Goal: Task Accomplishment & Management: Manage account settings

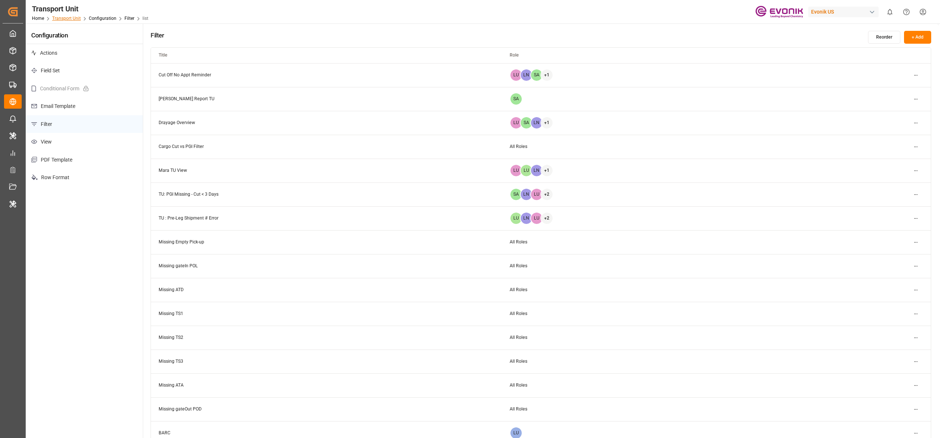
click at [72, 18] on link "Transport Unit" at bounding box center [66, 18] width 29 height 5
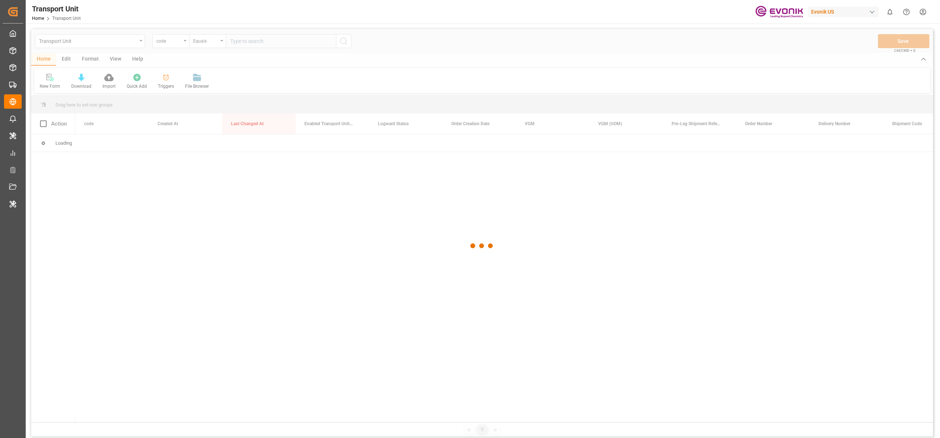
click at [845, 11] on div "Evonik US" at bounding box center [844, 12] width 71 height 11
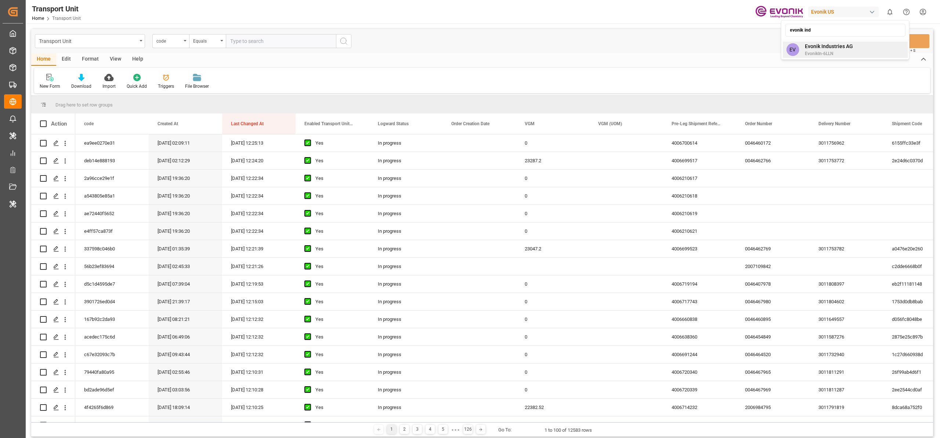
type input "evonik ind"
click at [864, 51] on div "EV Evonik Industries AG EvonikIn-6LLN" at bounding box center [845, 50] width 125 height 17
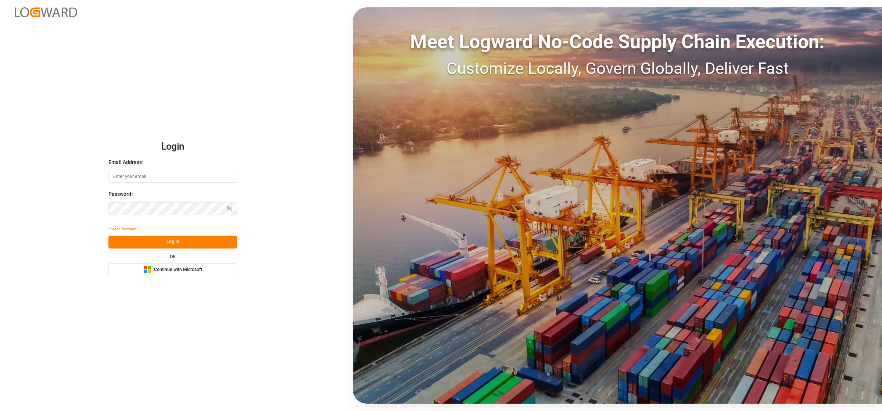
click at [187, 270] on span "Continue with Microsoft" at bounding box center [178, 269] width 48 height 7
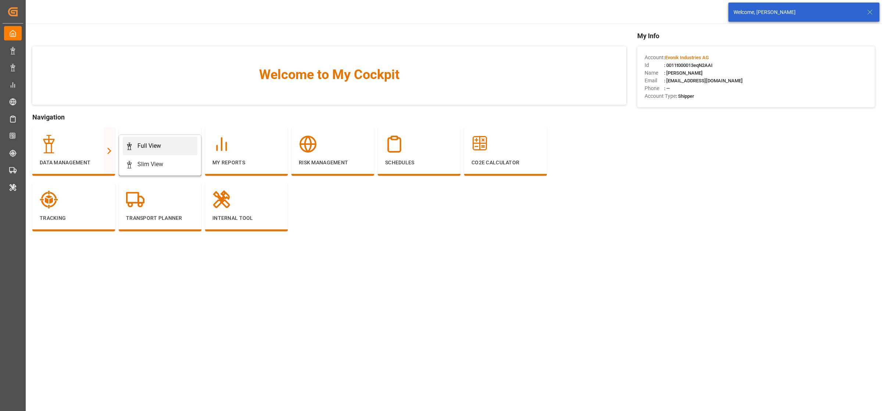
click at [135, 147] on div "Full View" at bounding box center [160, 145] width 69 height 9
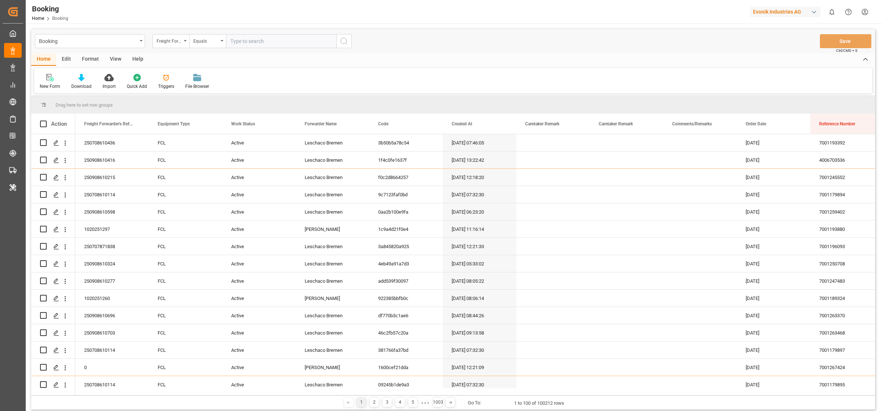
click at [815, 11] on div "button" at bounding box center [813, 11] width 7 height 7
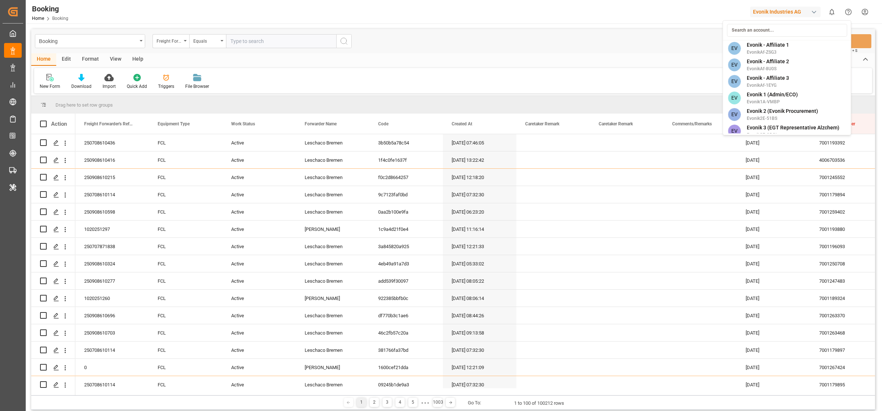
scroll to position [1596, 0]
click at [557, 61] on html "Created by potrace 1.15, written by Peter Selinger 2001-2017 Created by potrace…" at bounding box center [441, 205] width 882 height 411
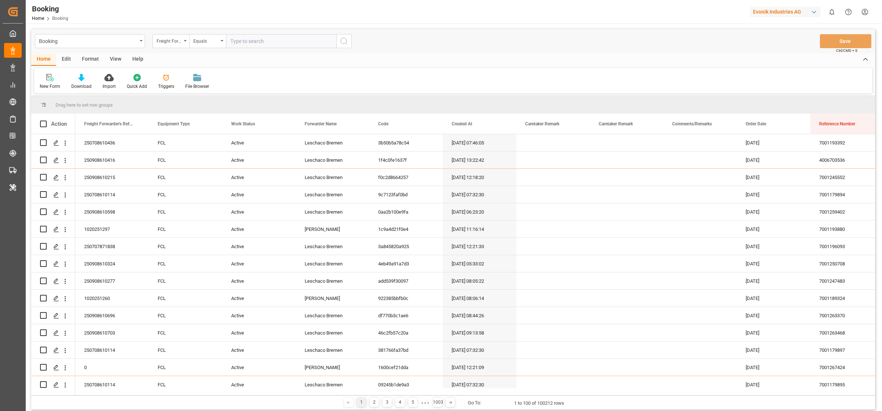
click at [91, 59] on div "Format" at bounding box center [90, 59] width 28 height 12
click at [46, 80] on div at bounding box center [51, 77] width 22 height 8
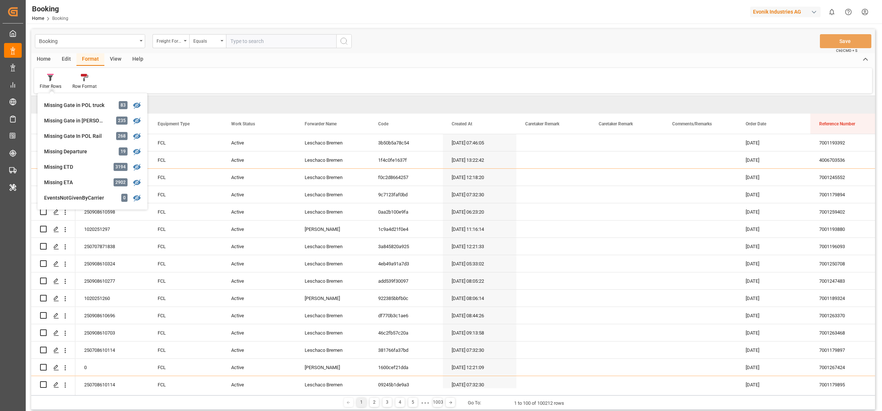
scroll to position [126, 0]
click at [75, 167] on div "Missing ETD 3194" at bounding box center [92, 162] width 104 height 15
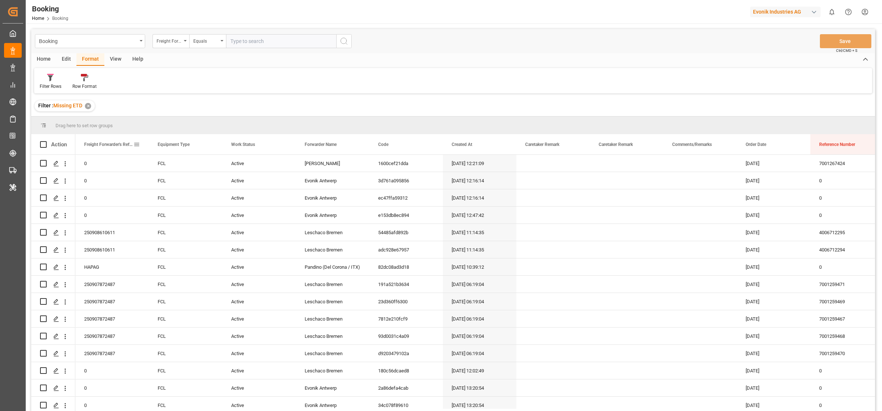
click at [130, 143] on span "Freight Forwarder's Reference No." at bounding box center [108, 144] width 49 height 5
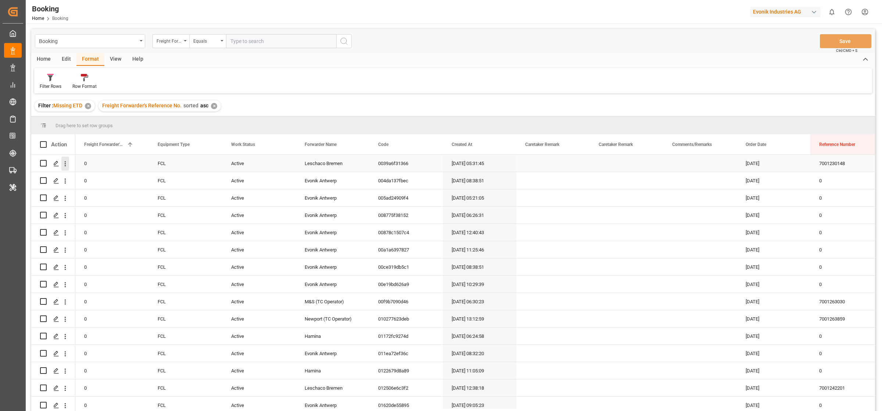
click at [65, 164] on icon "open menu" at bounding box center [65, 164] width 8 height 8
click at [123, 182] on span "Open in new tab" at bounding box center [113, 179] width 67 height 8
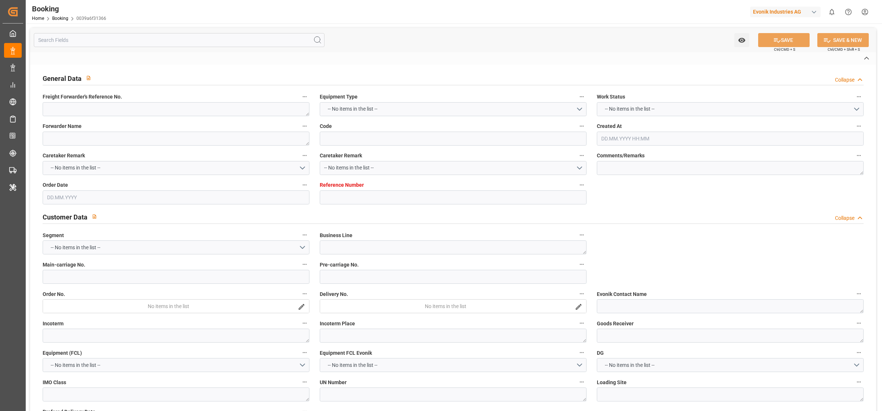
type textarea "0"
type textarea "Leschaco Bremen"
type input "0039a6f31366"
type input "7001230148"
type input "7001230147"
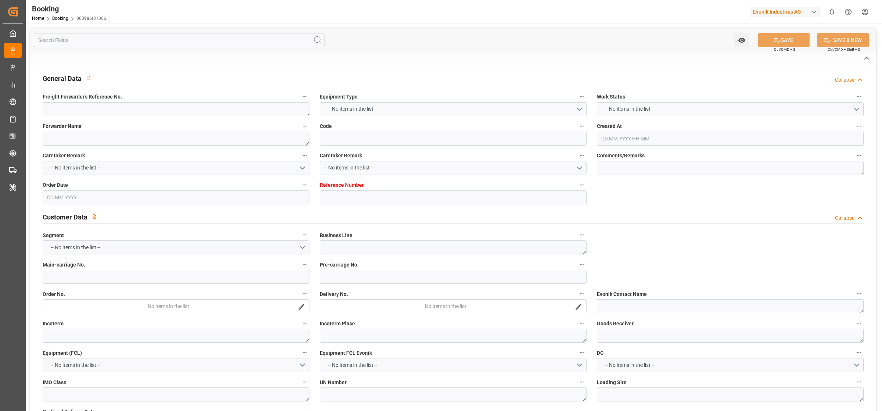
type textarea "CIF"
type textarea "Hazira"
type textarea "8"
type textarea "Wesseling"
type textarea "ONEU2896084"
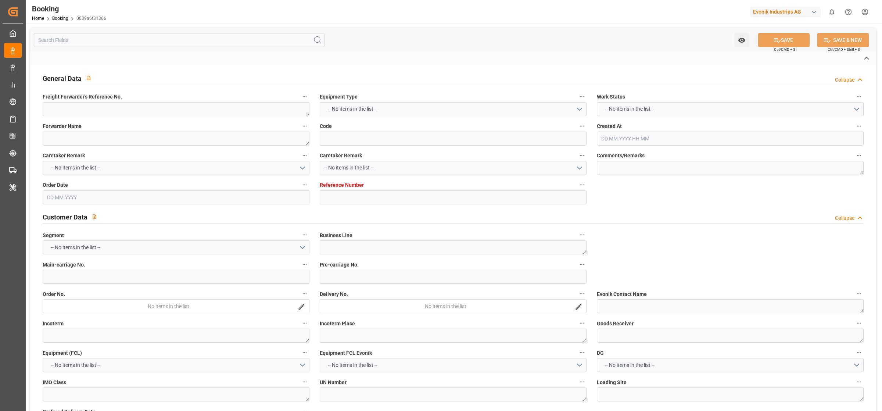
type input "NWC / EU"
type input "Hazira"
type textarea "eta"
type textarea "INPUT_Evonik_Seeburger_IFTMIN_1003007443_20250731073832576.edi"
type textarea "INPUT_Evonik_Seeburger_IFTMIN_1003007402_20250731073002373.edi,INPUT_Evonik_See…"
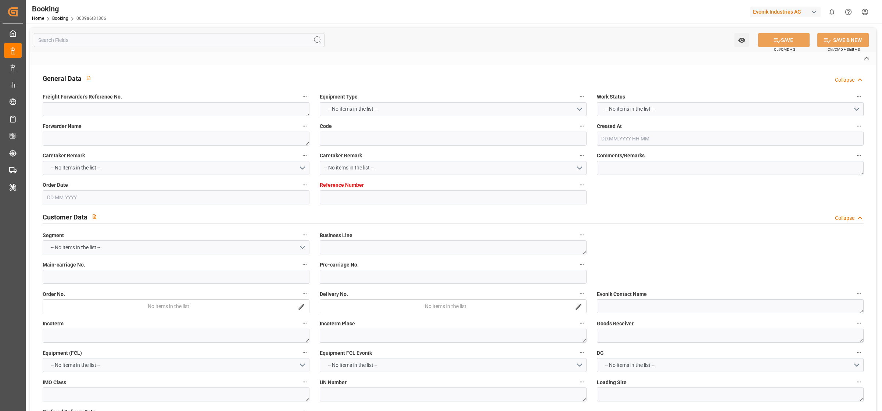
type textarea "1003007443"
type textarea "Logward System"
type textarea "Pol-PodRegionName-"
type textarea "IFTMIN"
type textarea "a011t00000LcJC5AAN"
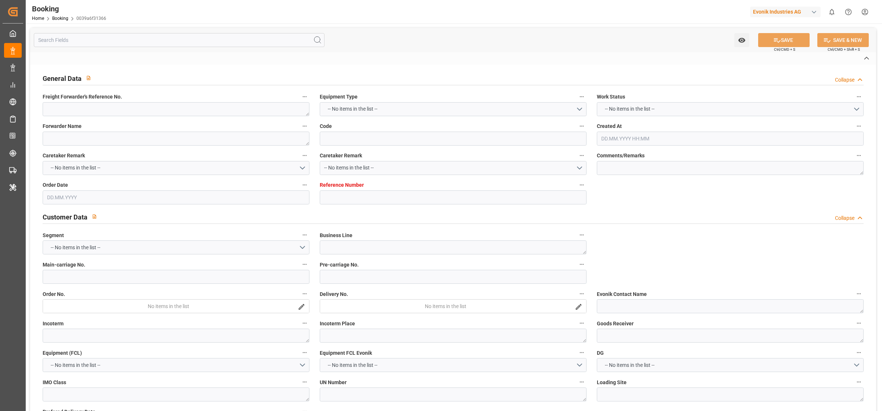
type textarea "No"
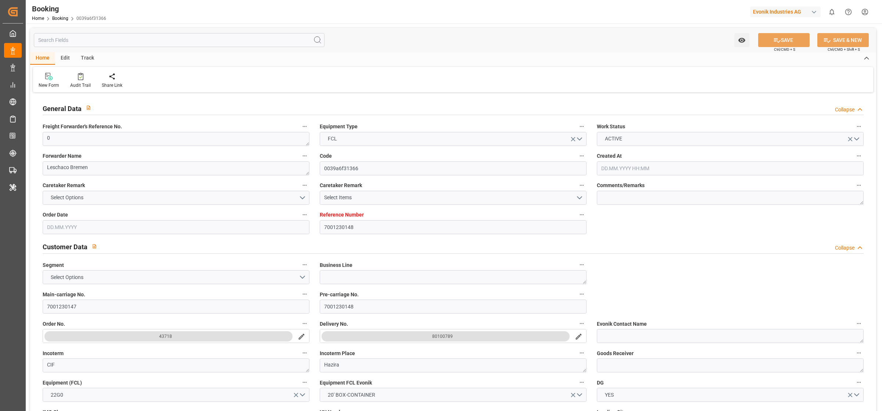
type input "7001230148"
type input "EUNWC"
type input "INHZR"
type input "31.07.2025 05:31"
type input "31.07.2025"
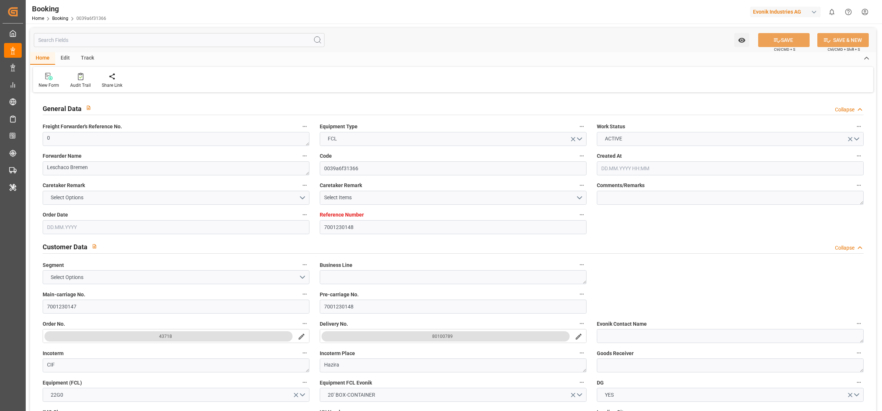
type input "31.07.2025"
type input "31.07.2025 05:40"
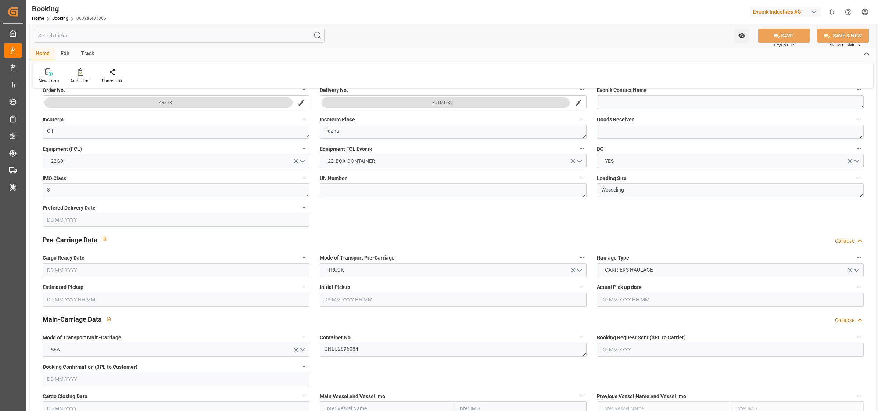
scroll to position [237, 0]
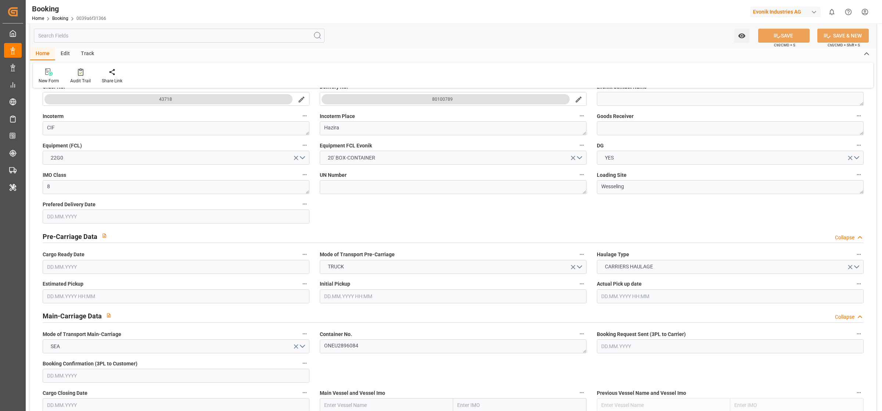
click at [79, 74] on icon at bounding box center [81, 71] width 6 height 7
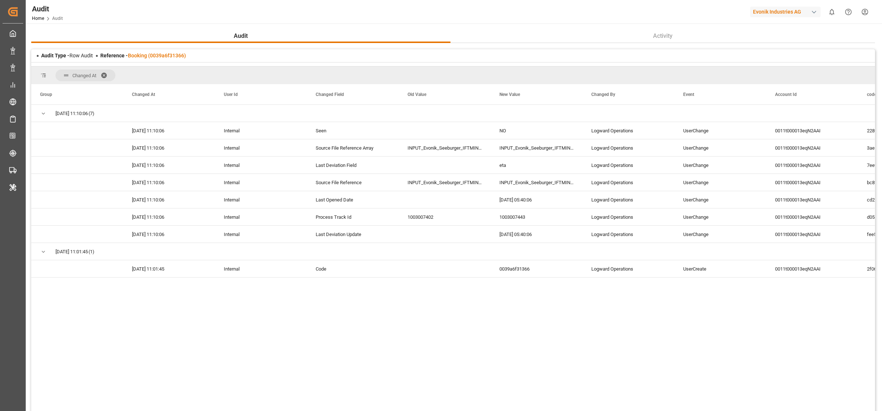
click at [102, 72] on span at bounding box center [107, 75] width 12 height 7
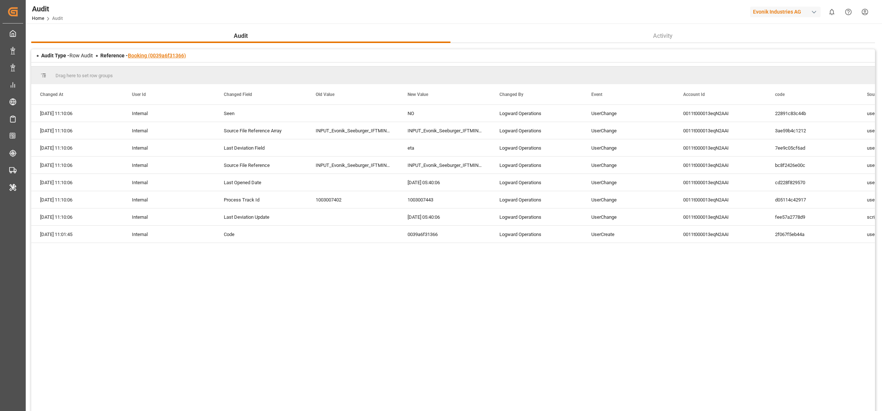
click at [149, 55] on link "Booking (0039a6f31366)" at bounding box center [157, 56] width 58 height 6
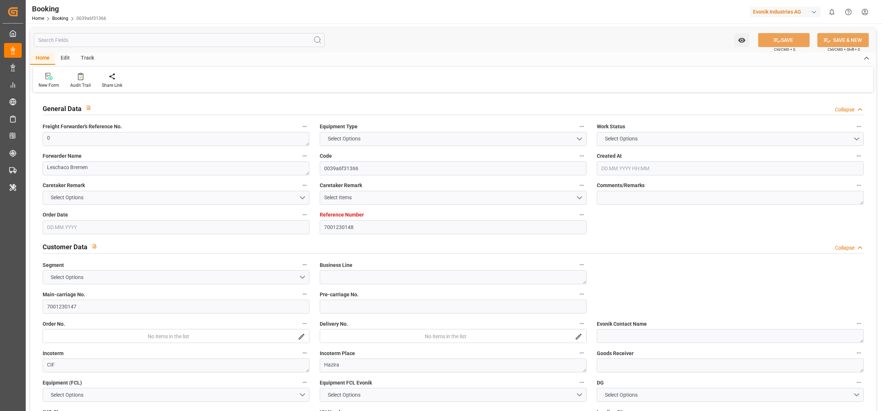
type input "7001230148"
type input "EUNWC"
type input "INHZR"
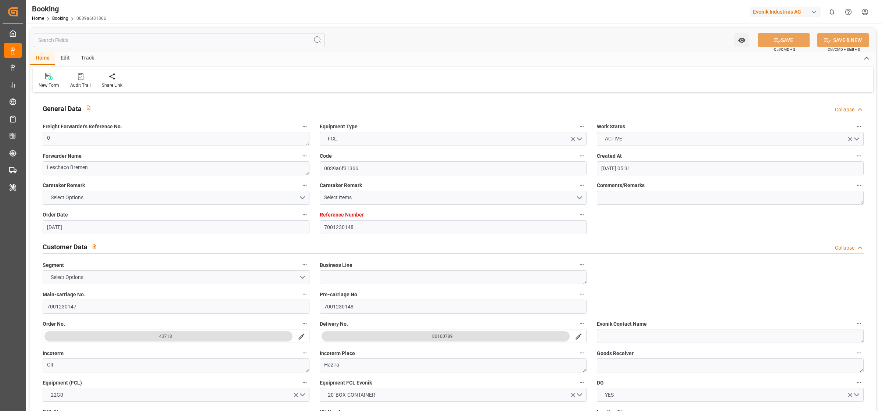
type input "31.07.2025 05:31"
type input "31.07.2025"
type input "31.07.2025 05:40"
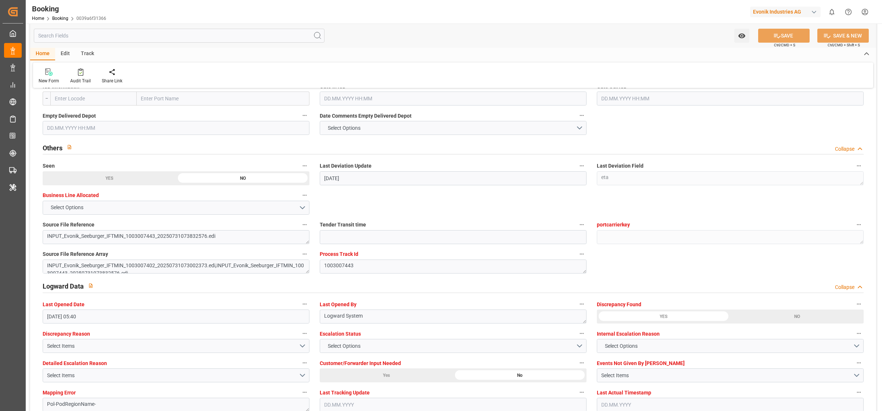
scroll to position [1144, 0]
click at [61, 17] on link "Booking" at bounding box center [60, 18] width 16 height 5
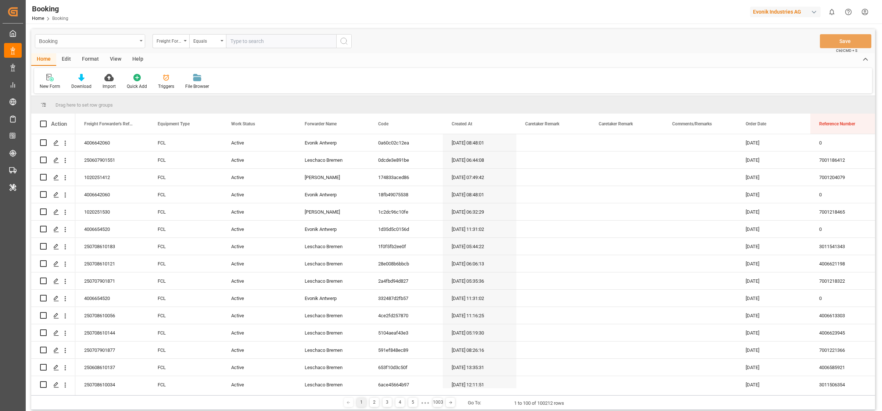
click at [120, 46] on div "Booking" at bounding box center [90, 41] width 110 height 14
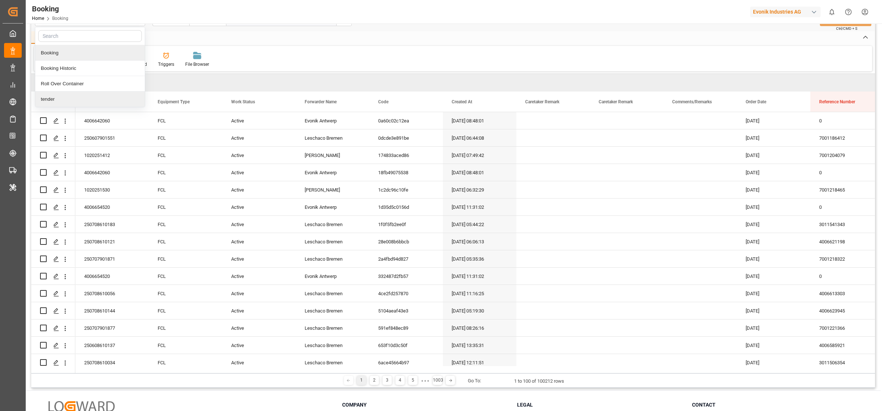
scroll to position [23, 0]
click at [391, 41] on div "Home Edit Format View Help" at bounding box center [452, 36] width 843 height 12
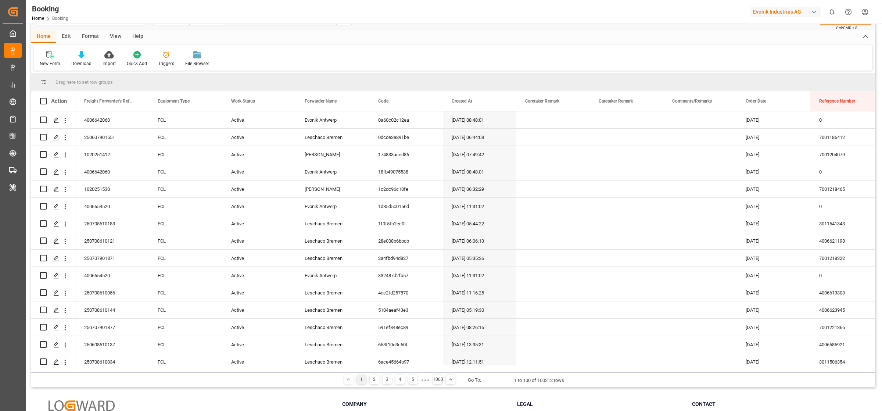
click at [94, 36] on div "Format" at bounding box center [90, 36] width 28 height 12
click at [54, 57] on div at bounding box center [51, 55] width 22 height 8
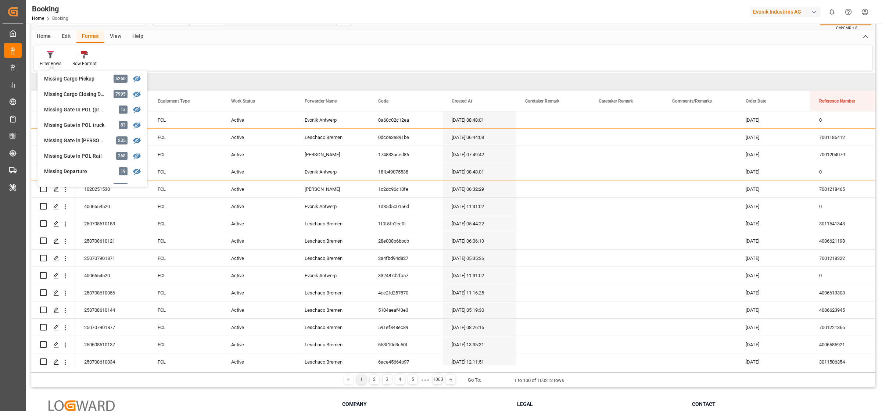
scroll to position [0, 0]
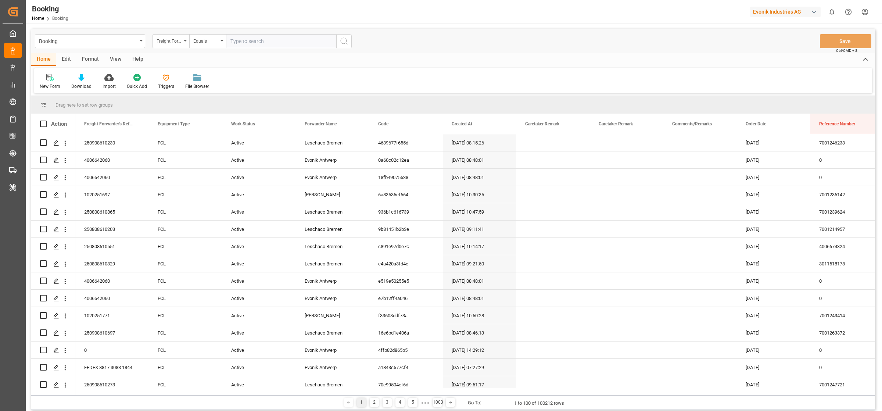
click at [798, 12] on div "Evonik Industries AG" at bounding box center [785, 12] width 71 height 11
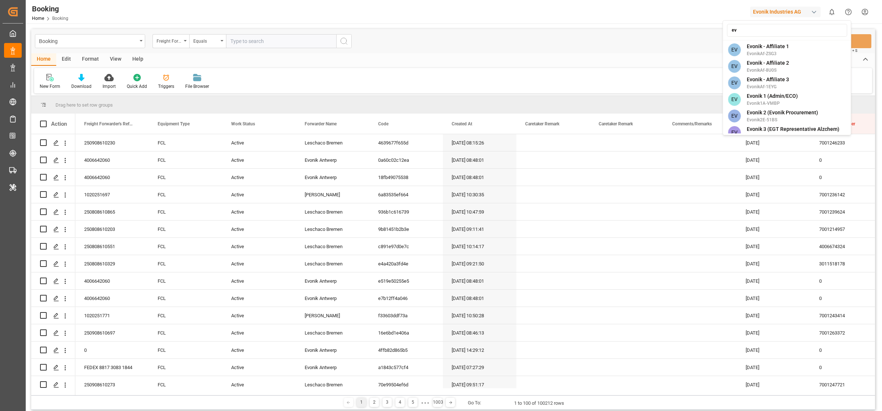
type input "e"
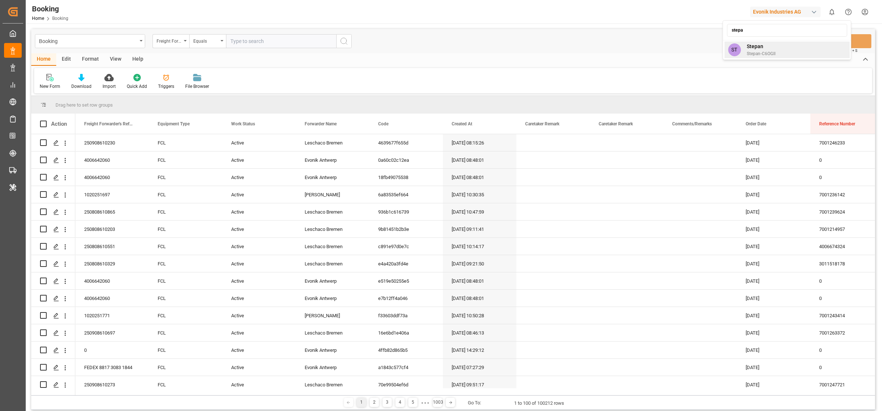
type input "stepa"
click at [786, 48] on div "ST Stepan Stepan-C6OGII" at bounding box center [786, 50] width 125 height 17
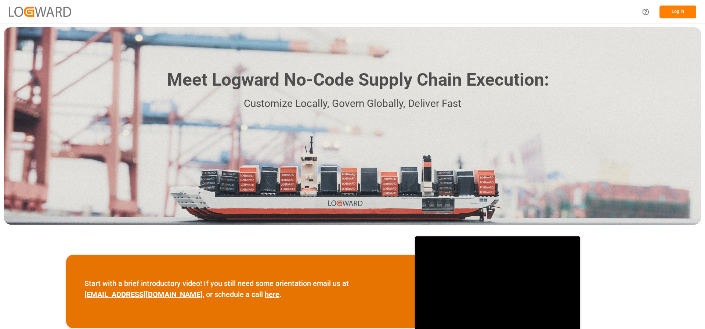
click at [678, 12] on button "Log In" at bounding box center [678, 12] width 37 height 13
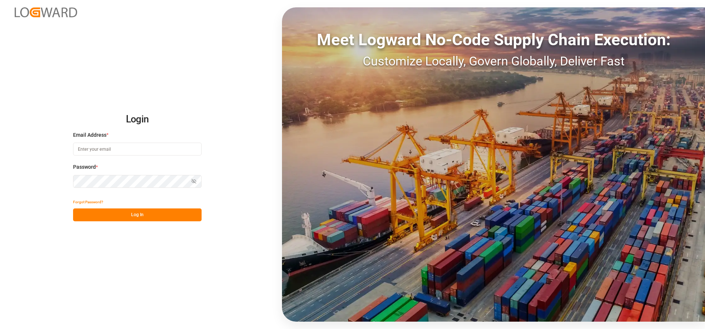
click at [140, 150] on input at bounding box center [137, 149] width 129 height 13
click at [0, 328] on com-1password-button at bounding box center [0, 329] width 0 height 0
type input "[EMAIL_ADDRESS][DOMAIN_NAME]"
